Goal: Information Seeking & Learning: Learn about a topic

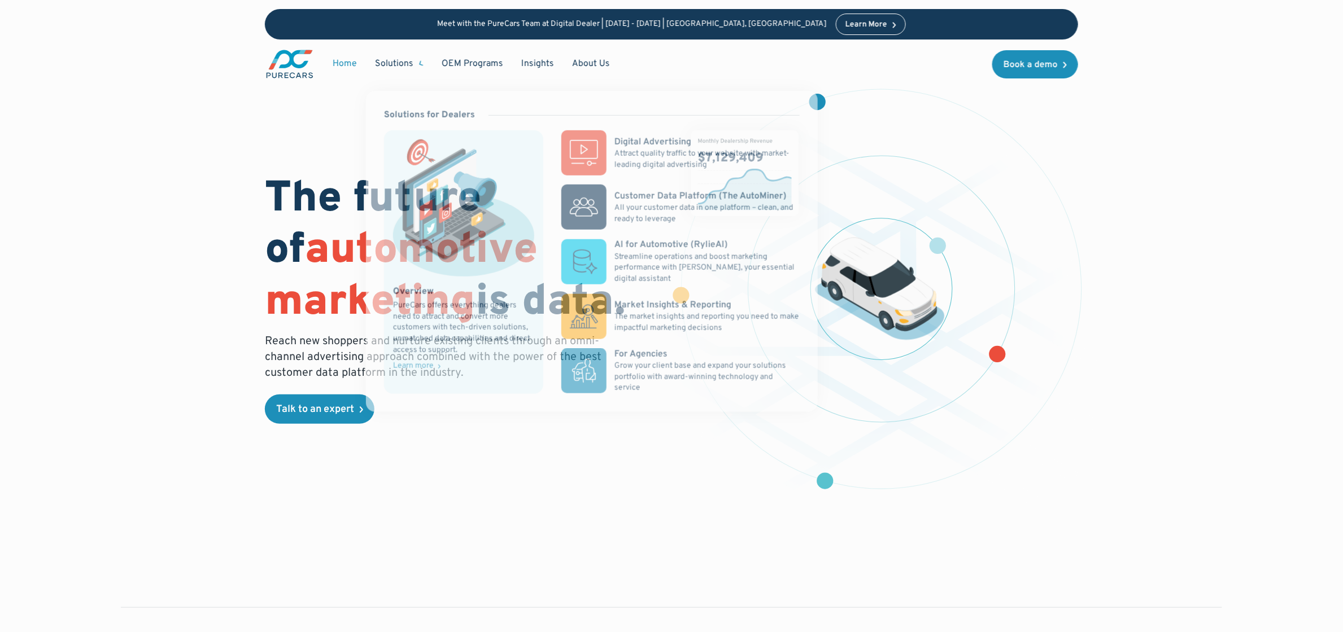
click at [403, 61] on div "Solutions" at bounding box center [394, 64] width 38 height 12
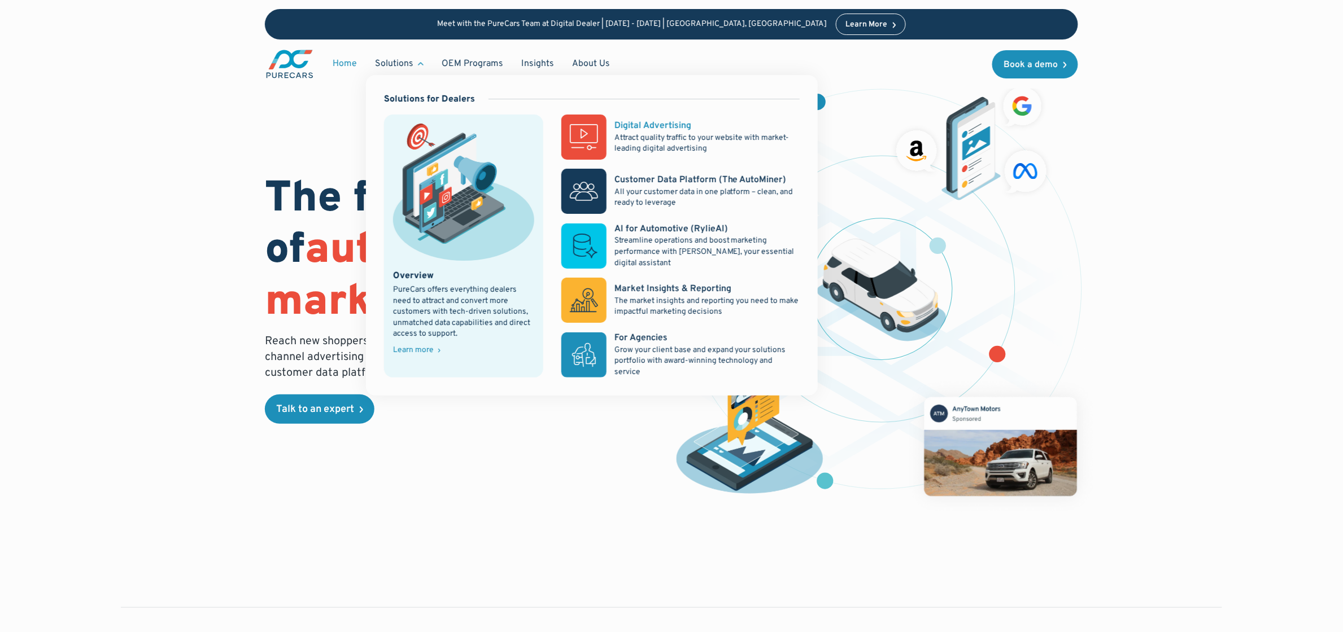
click at [655, 126] on div "Digital Advertising" at bounding box center [652, 126] width 77 height 12
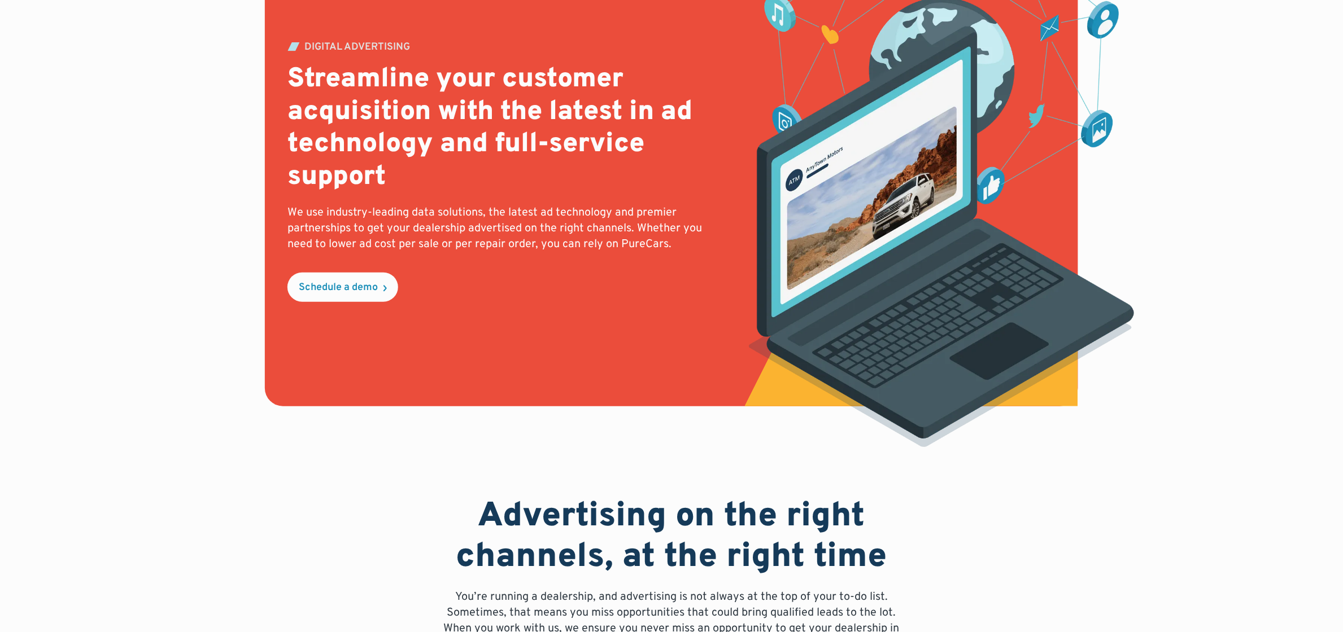
scroll to position [169, 0]
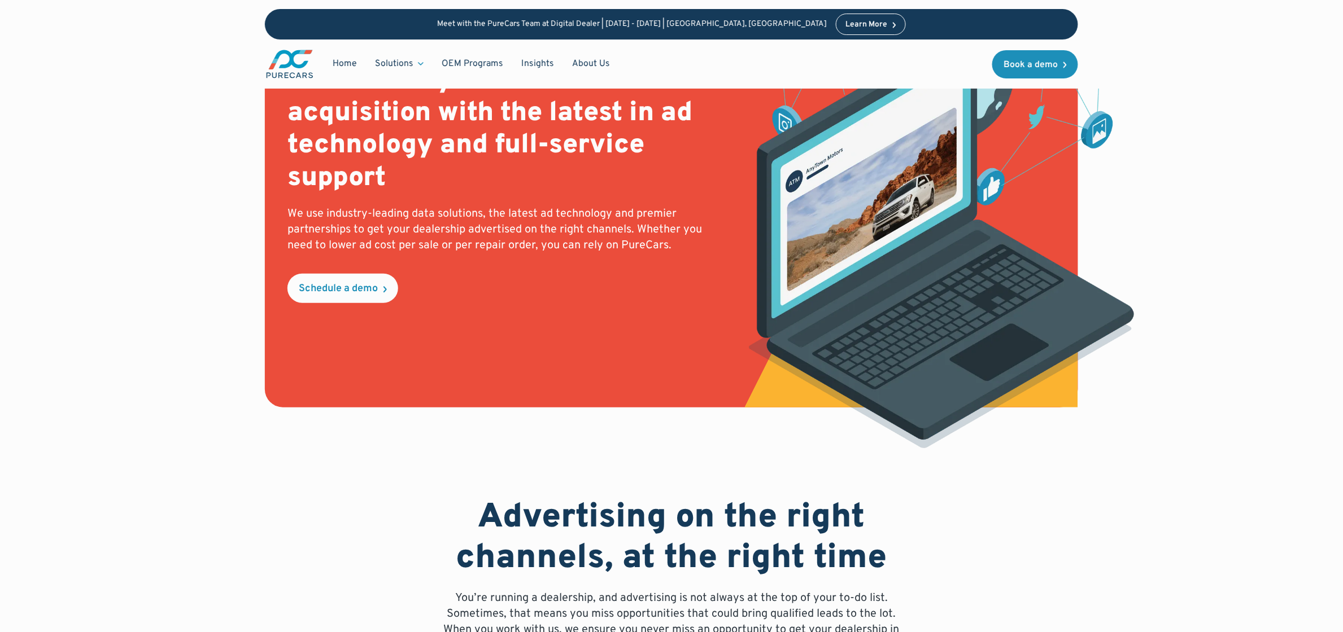
click at [560, 224] on p "We use industry-leading data solutions, the latest ad technology and premier pa…" at bounding box center [506, 229] width 438 height 47
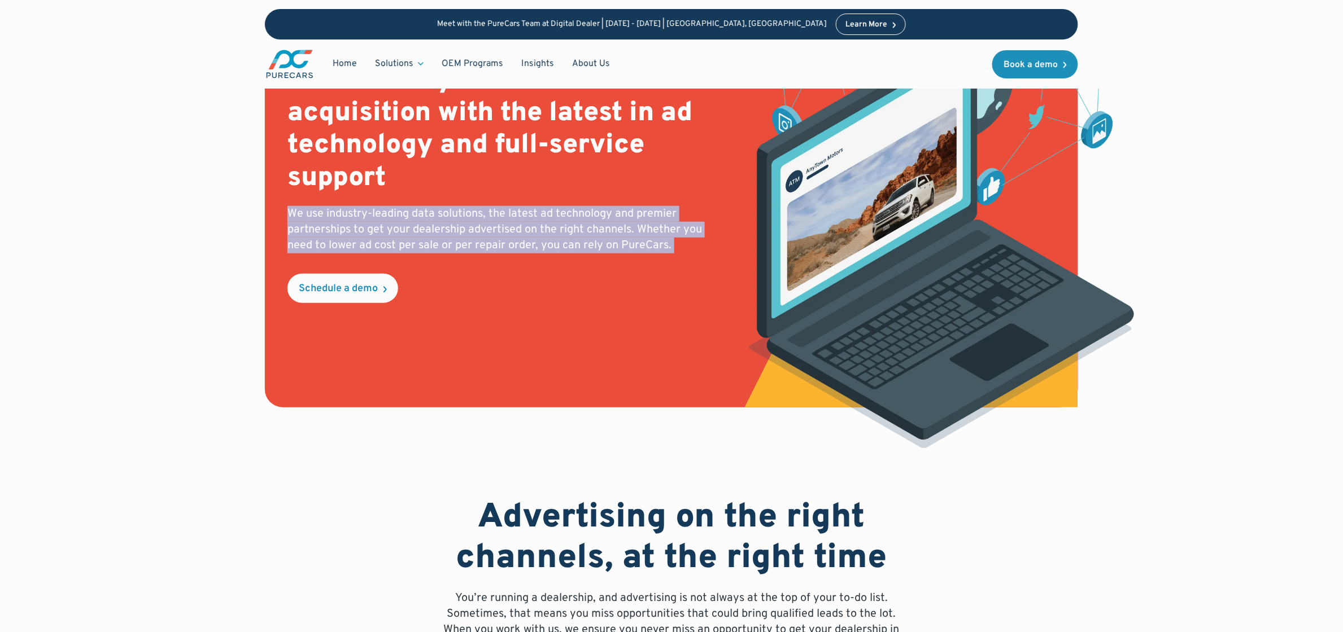
click at [560, 224] on p "We use industry-leading data solutions, the latest ad technology and premier pa…" at bounding box center [506, 229] width 438 height 47
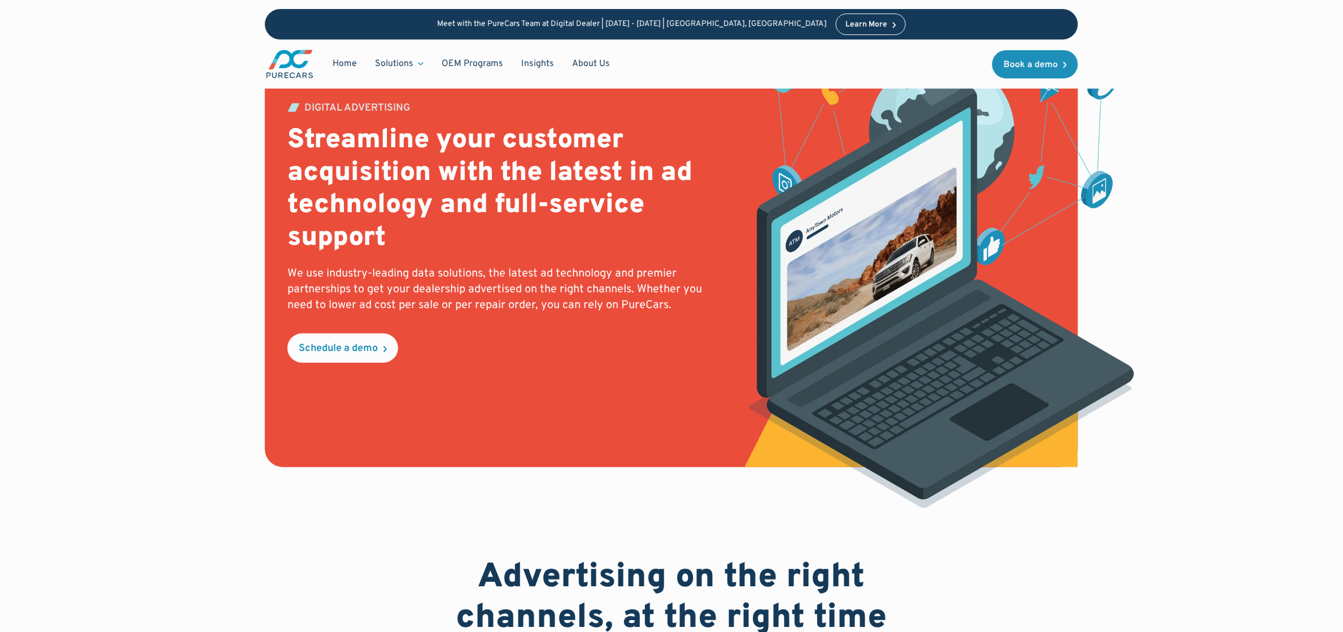
scroll to position [0, 0]
